Goal: Task Accomplishment & Management: Use online tool/utility

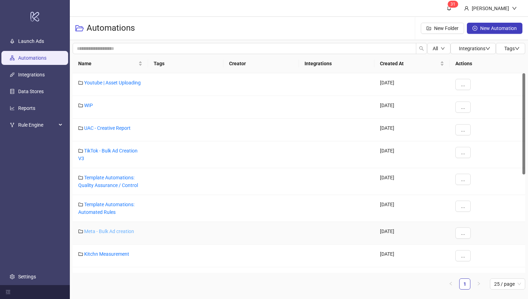
click at [119, 233] on link "Meta - Bulk Ad creation" at bounding box center [109, 232] width 50 height 6
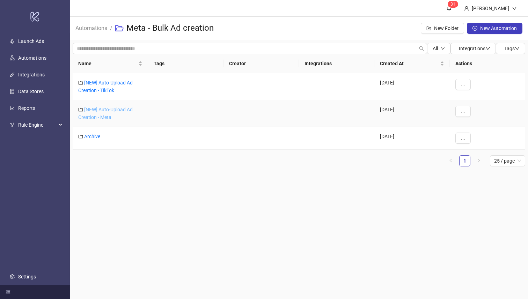
click at [109, 117] on link "[NEW] Auto-Upload Ad Creation - Meta" at bounding box center [105, 113] width 54 height 13
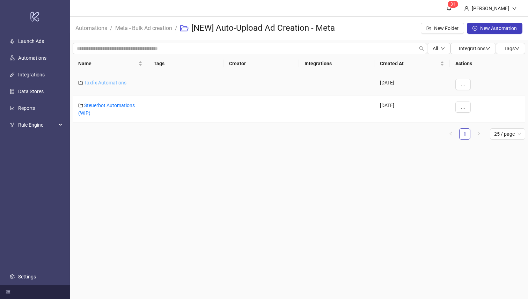
click at [111, 81] on link "Taxfix Automations" at bounding box center [105, 83] width 42 height 6
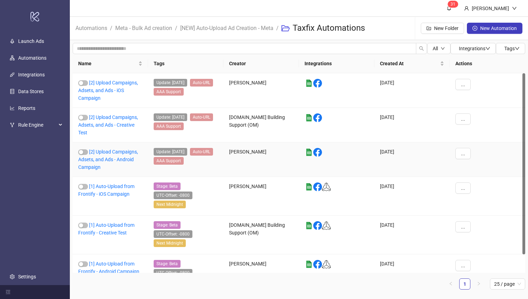
scroll to position [20, 0]
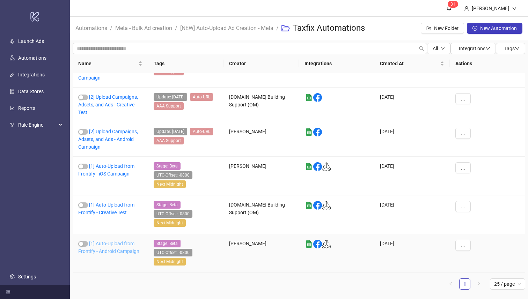
click at [128, 251] on link "[1] Auto-Upload from Frontify - Android Campaign" at bounding box center [108, 247] width 61 height 13
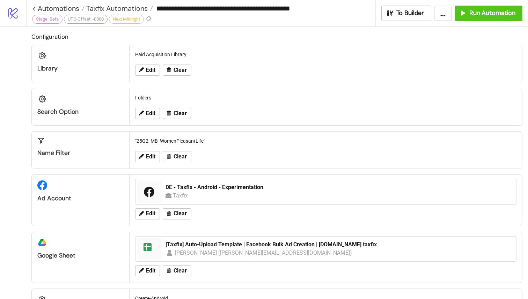
click at [441, 18] on button "..." at bounding box center [443, 13] width 18 height 15
click at [362, 35] on h2 "Configuration" at bounding box center [276, 36] width 491 height 9
click at [412, 29] on span "Export Automation" at bounding box center [425, 29] width 41 height 8
